Goal: Information Seeking & Learning: Learn about a topic

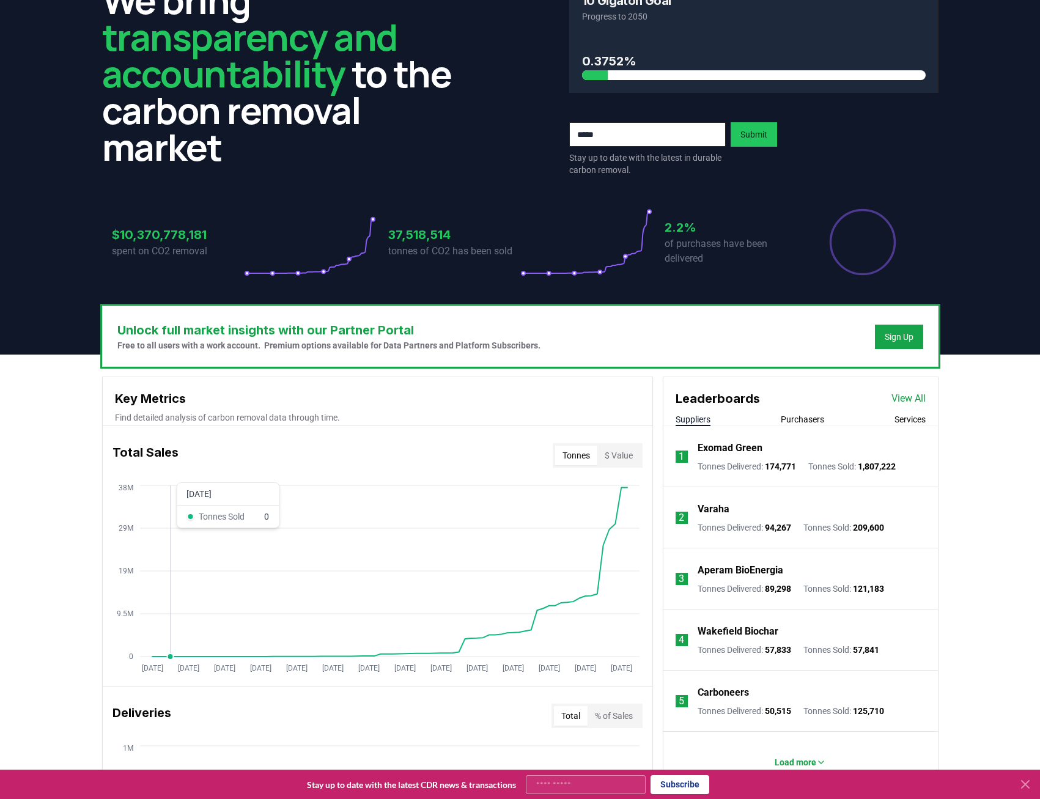
scroll to position [39, 0]
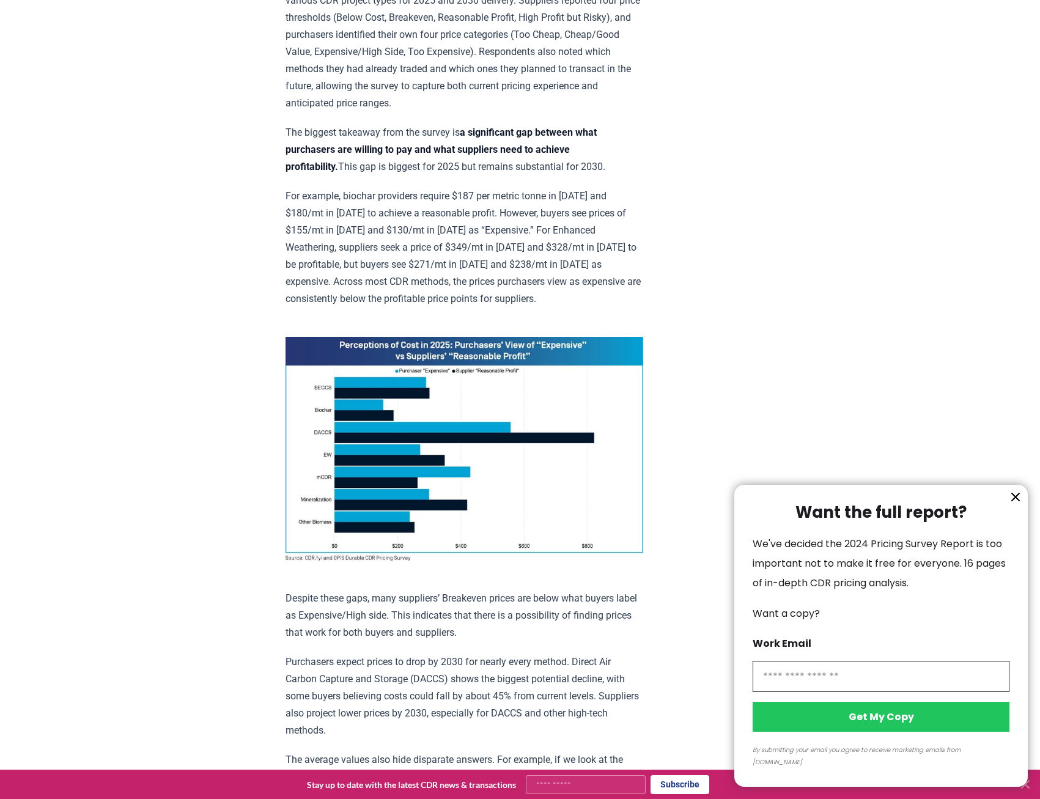
scroll to position [611, 0]
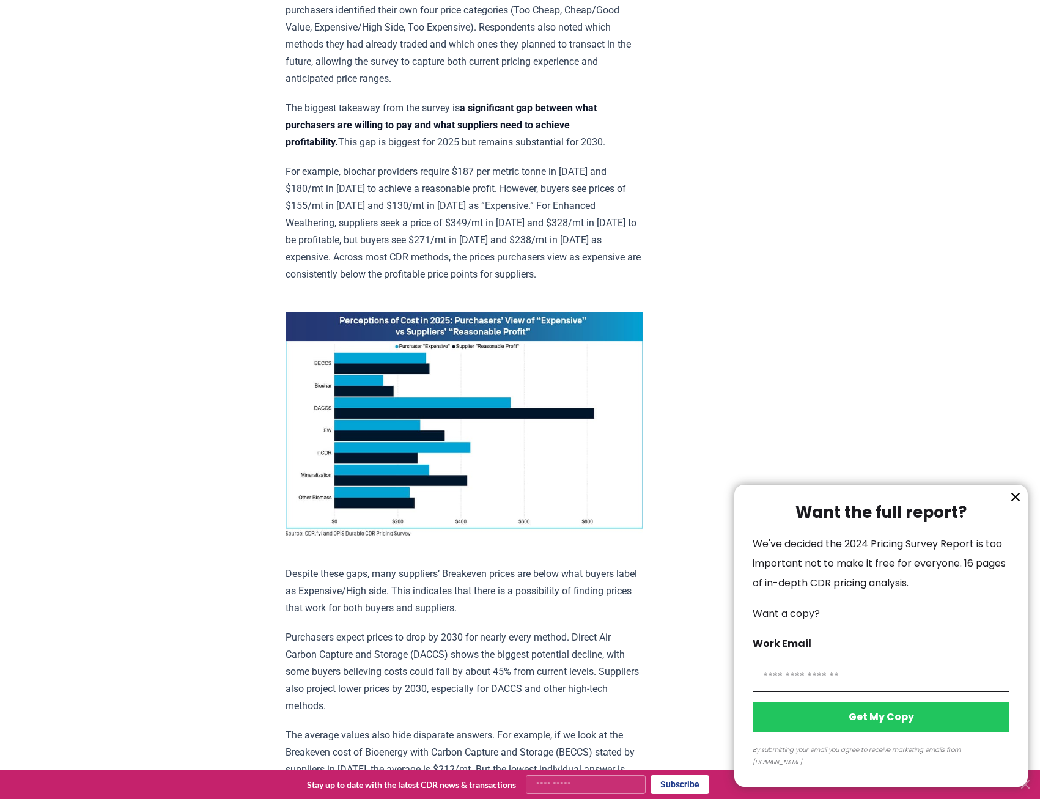
click at [1010, 504] on icon "information" at bounding box center [1015, 497] width 15 height 15
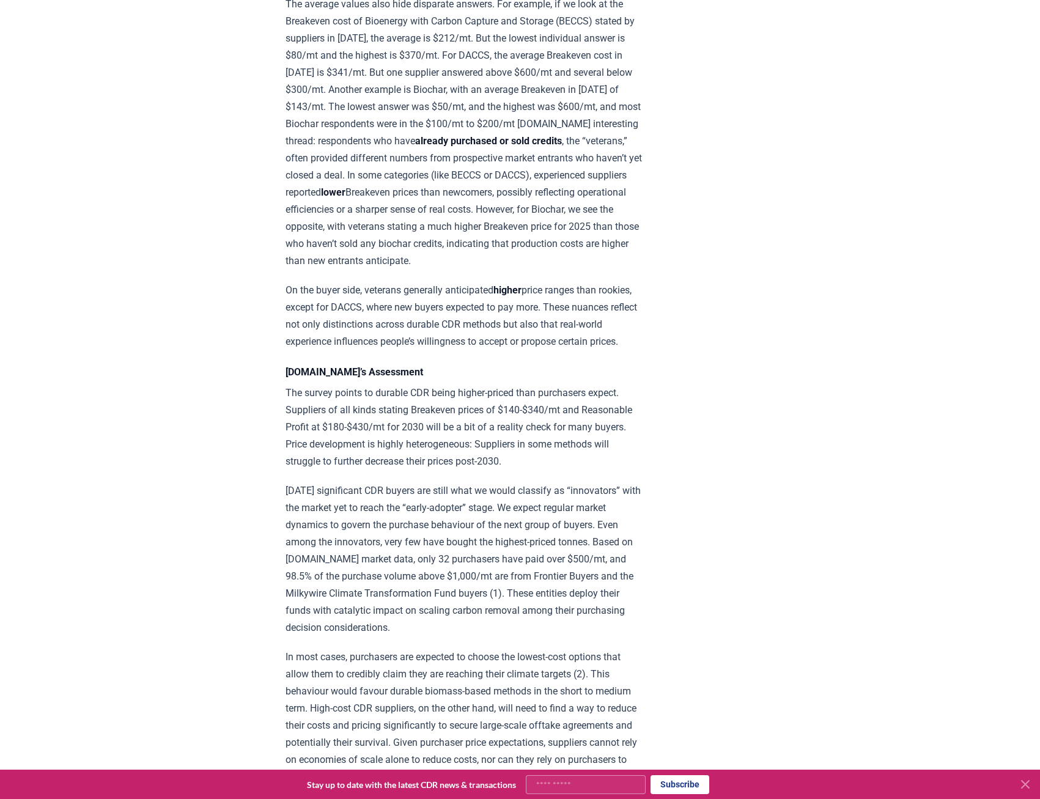
scroll to position [1345, 0]
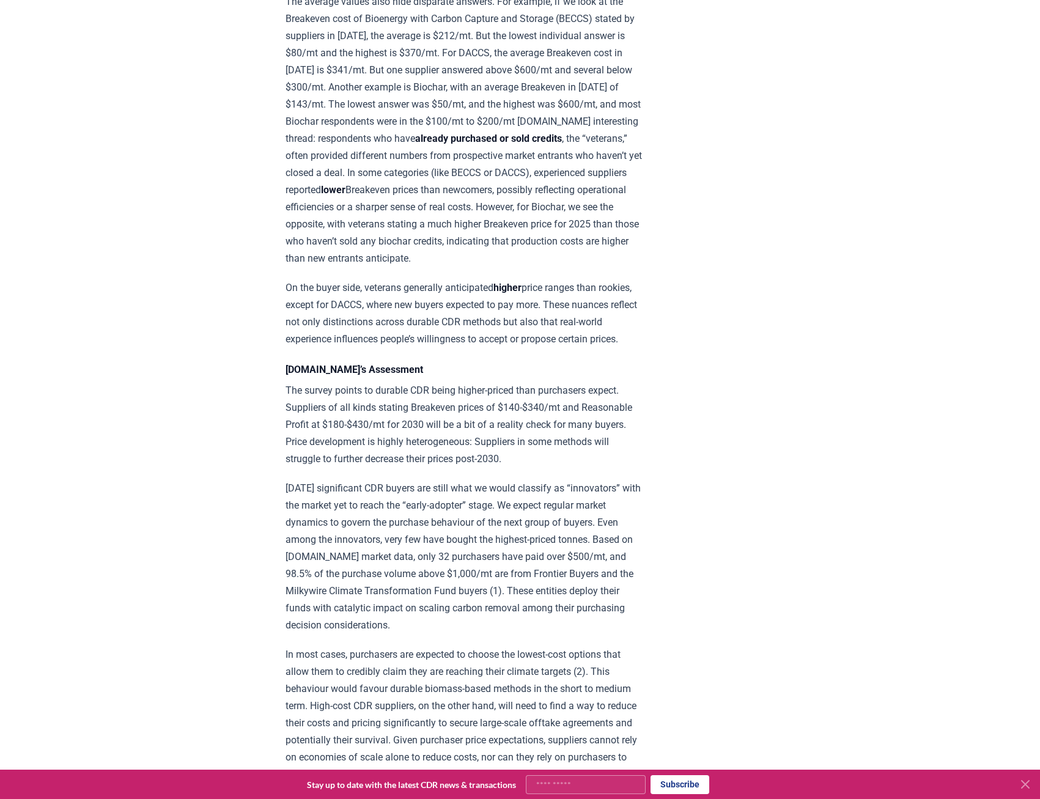
click at [1023, 779] on icon at bounding box center [1025, 784] width 15 height 15
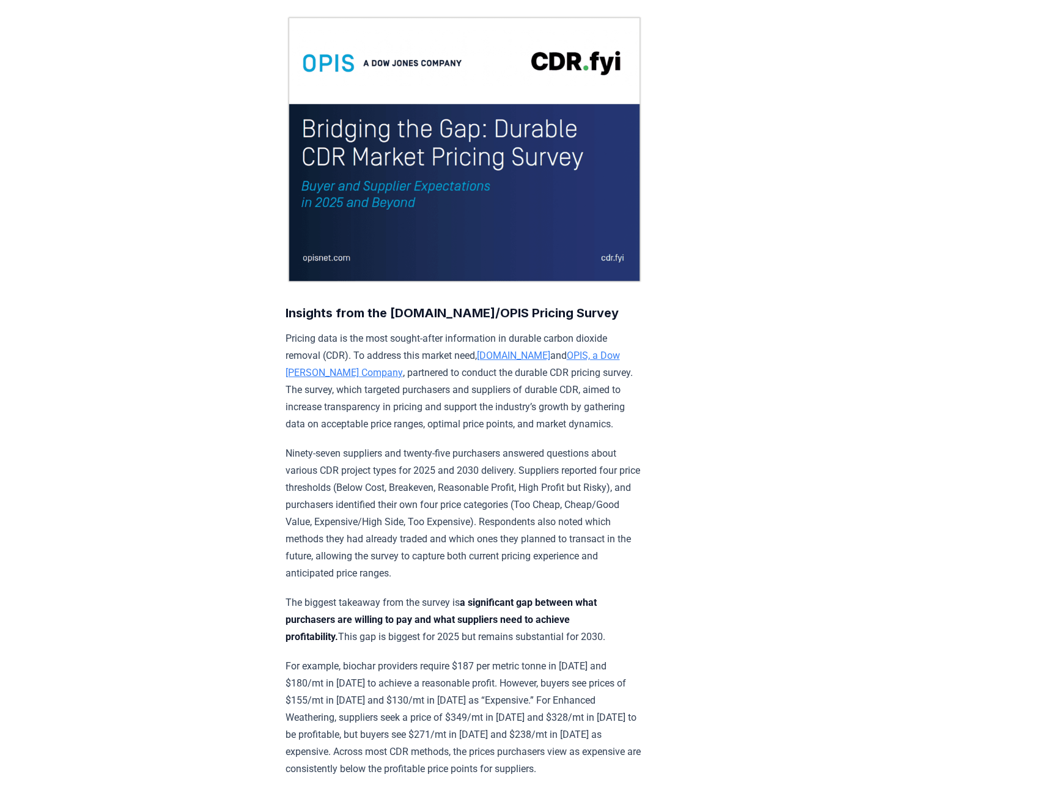
scroll to position [0, 0]
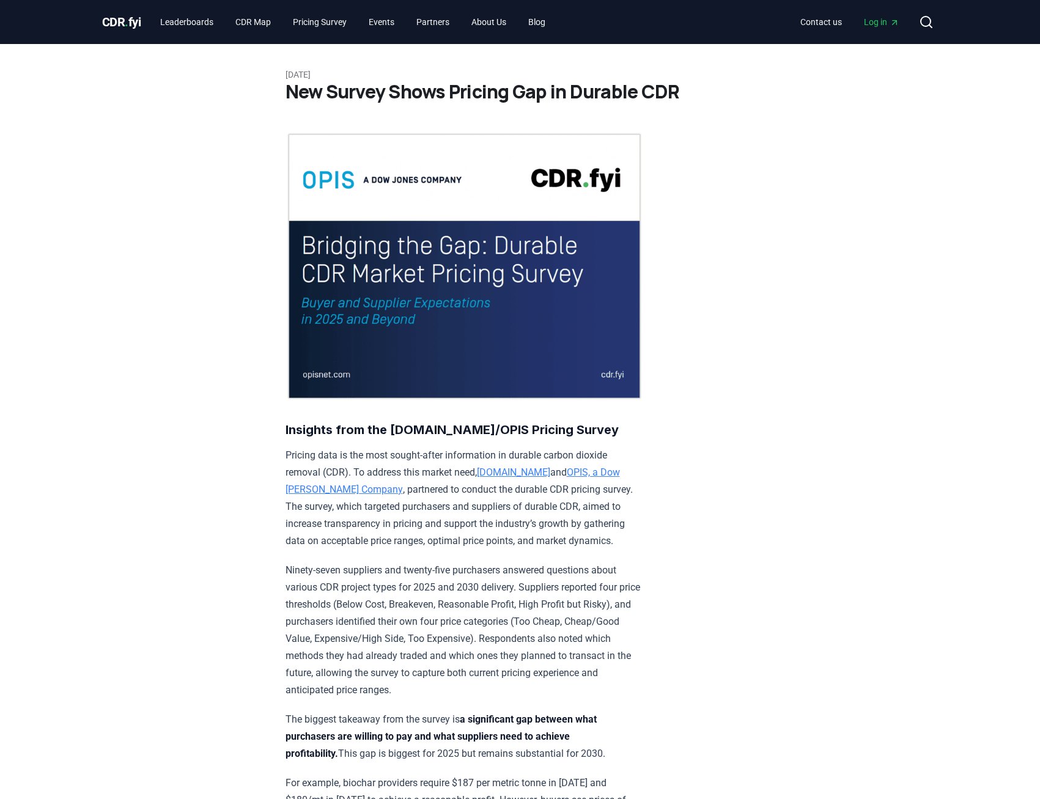
click at [507, 466] on link "[DOMAIN_NAME]" at bounding box center [513, 472] width 73 height 12
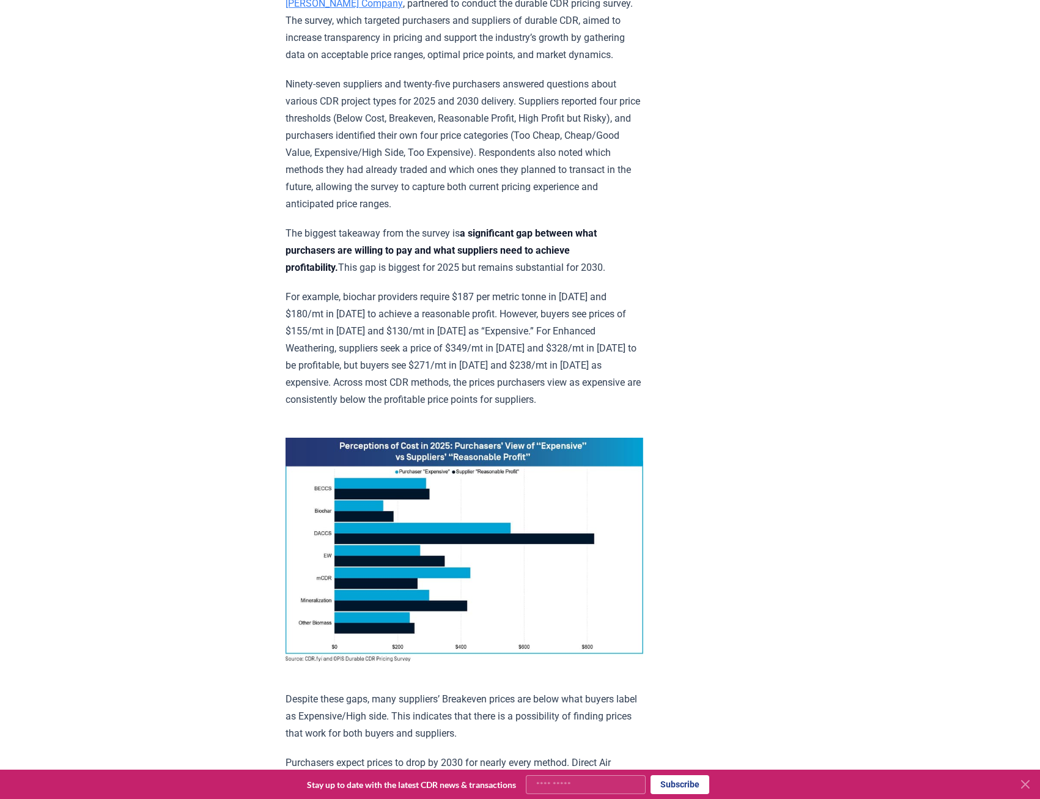
scroll to position [489, 0]
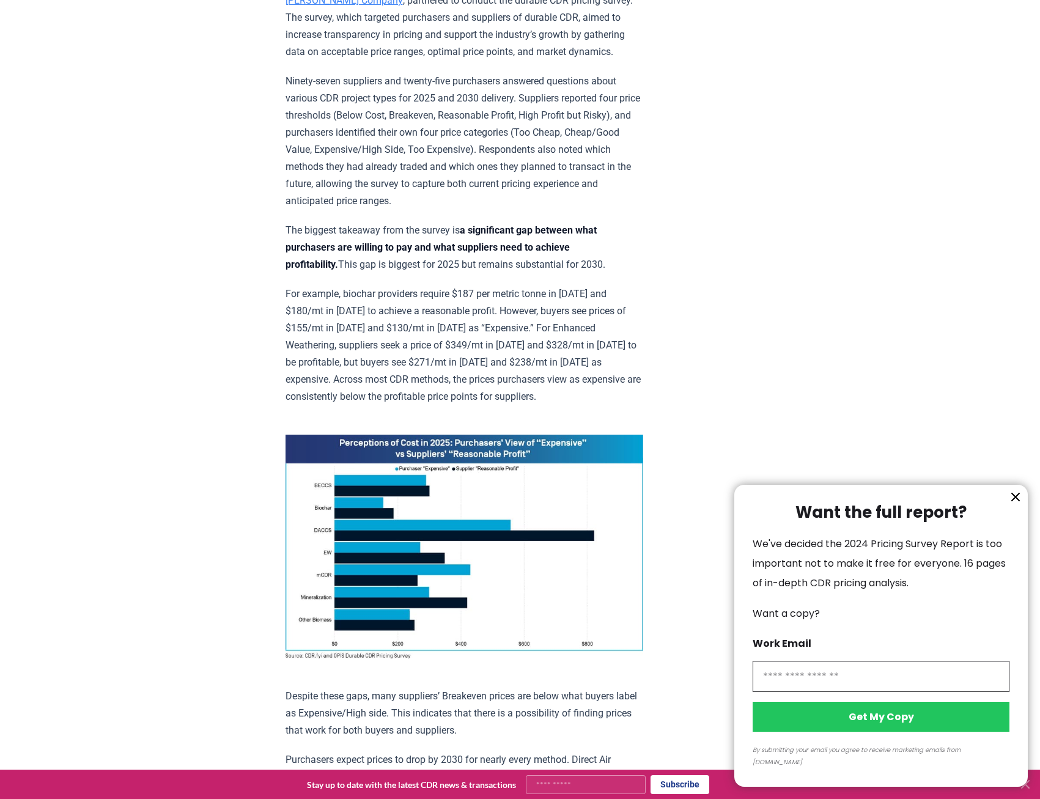
click at [1012, 500] on button "information" at bounding box center [1015, 497] width 18 height 18
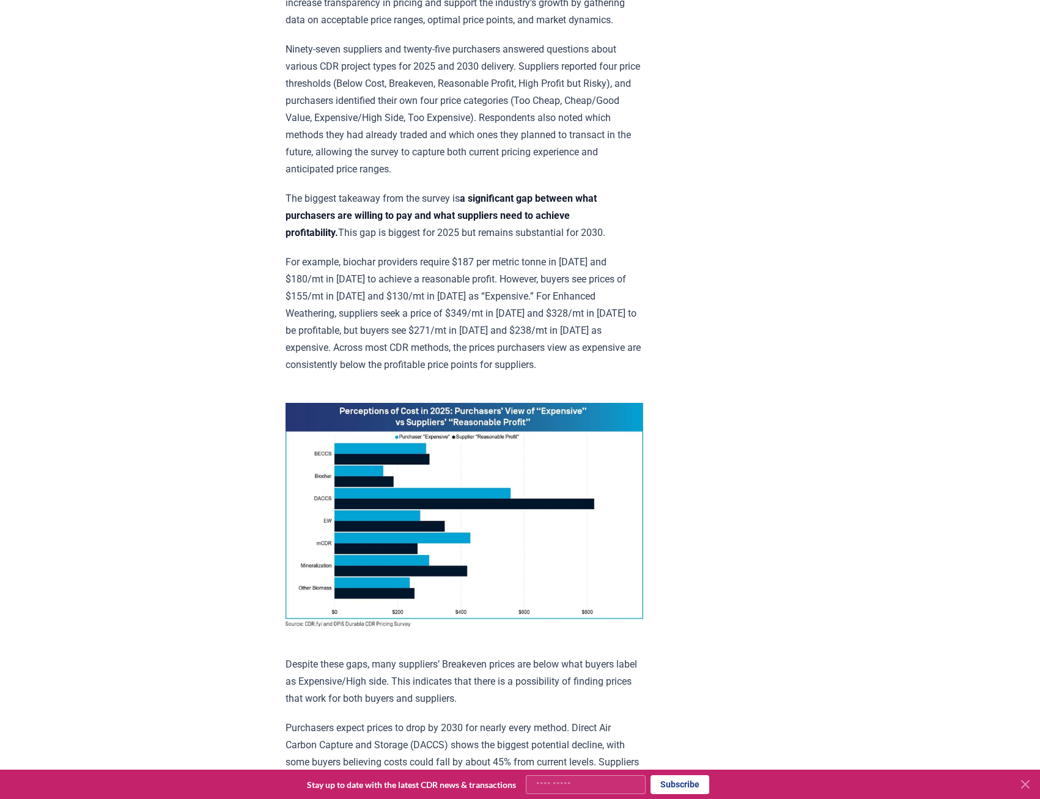
scroll to position [550, 0]
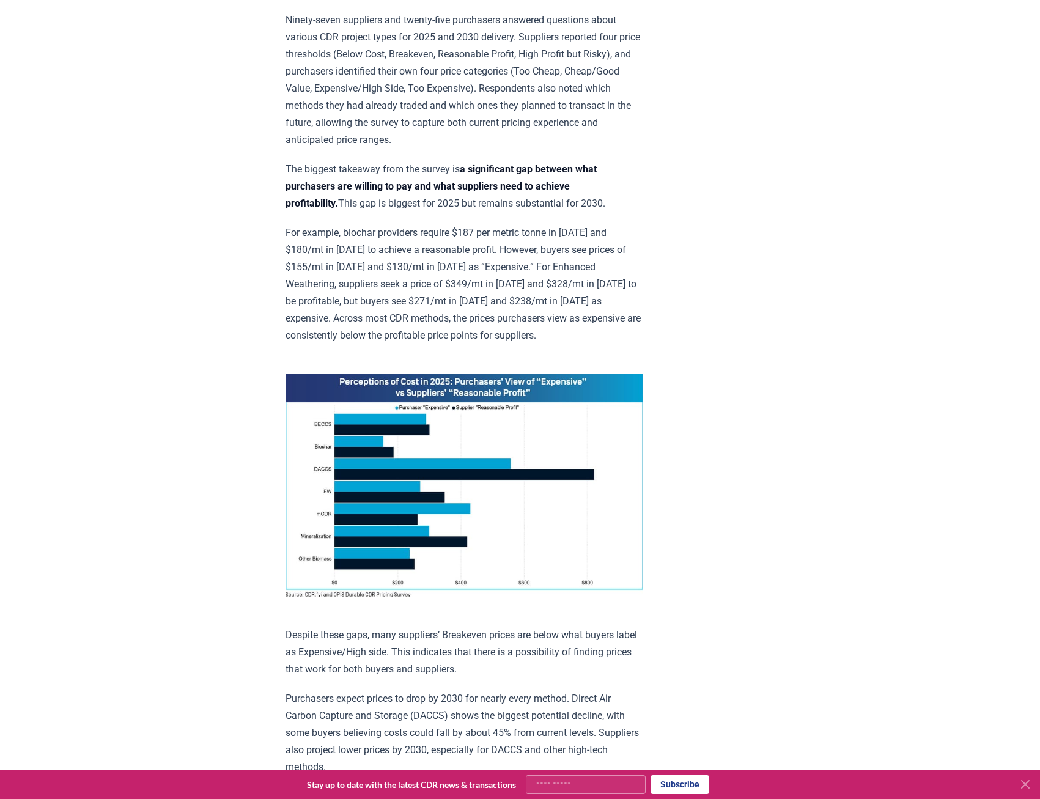
click at [1026, 784] on icon at bounding box center [1024, 784] width 7 height 7
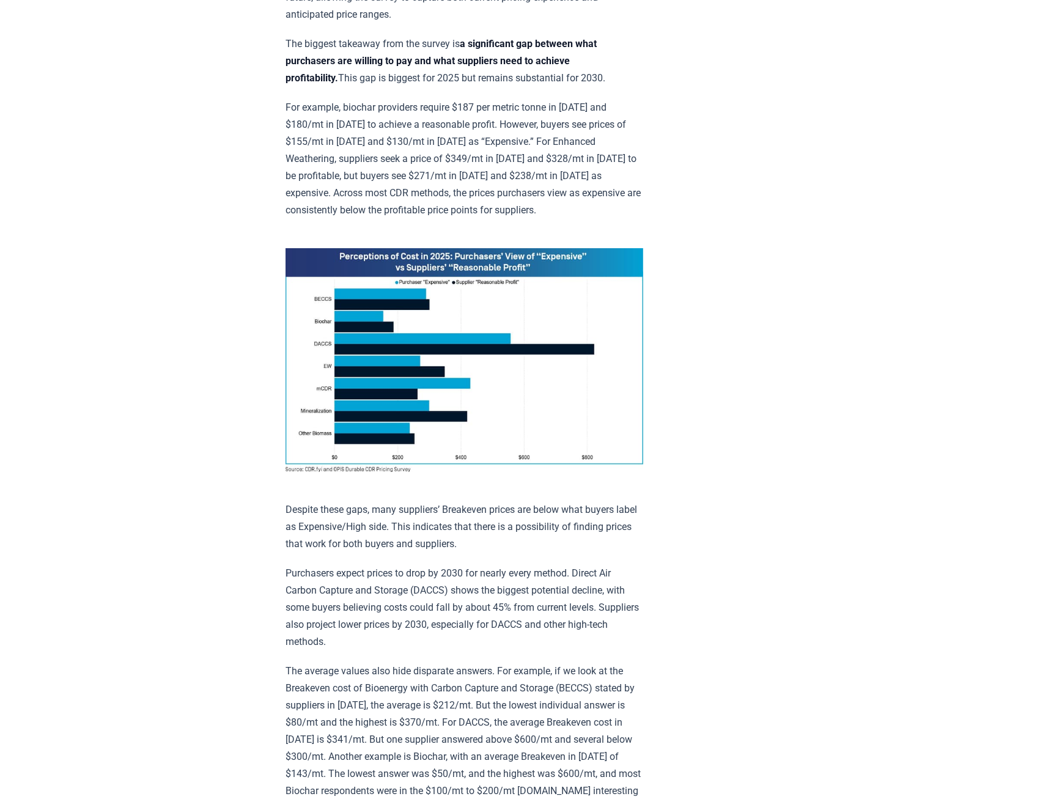
scroll to position [856, 0]
